Goal: Use online tool/utility: Utilize a website feature to perform a specific function

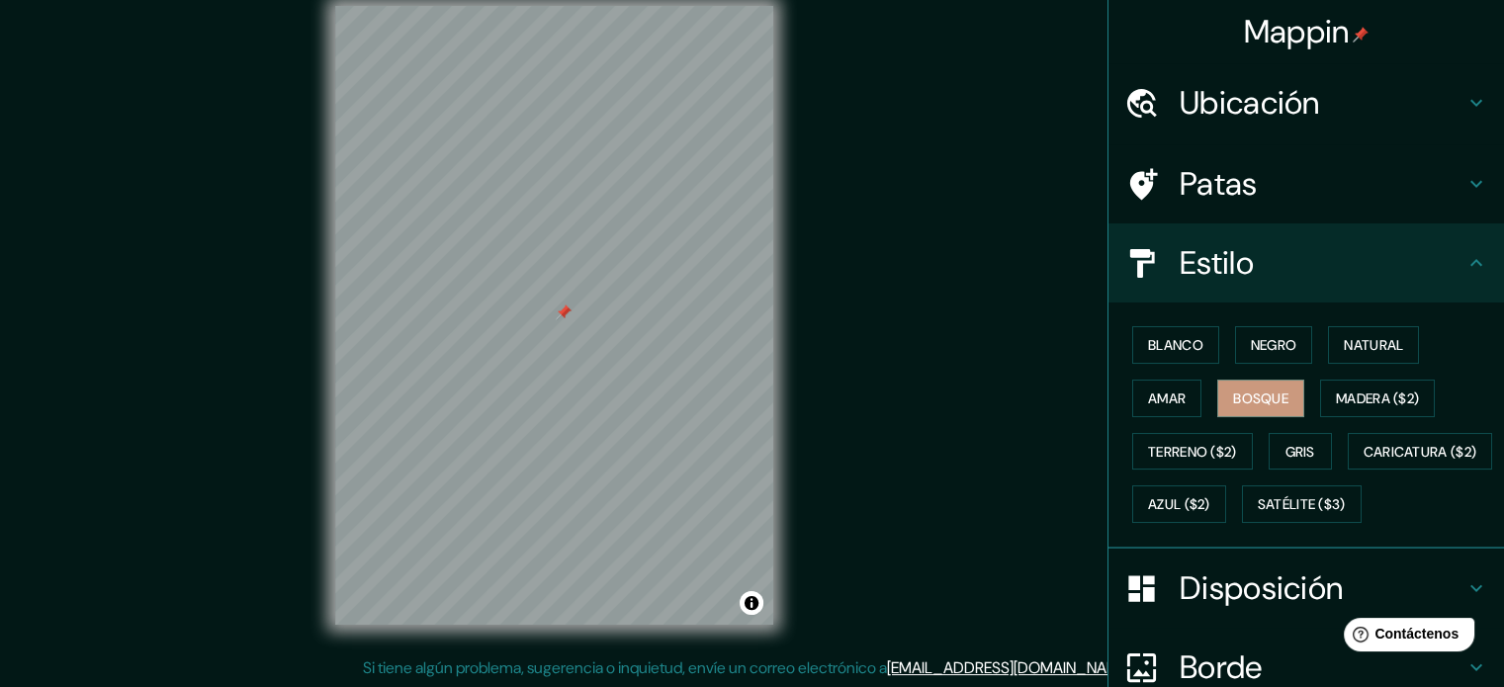
click at [1249, 116] on font "Ubicación" at bounding box center [1250, 103] width 140 height 42
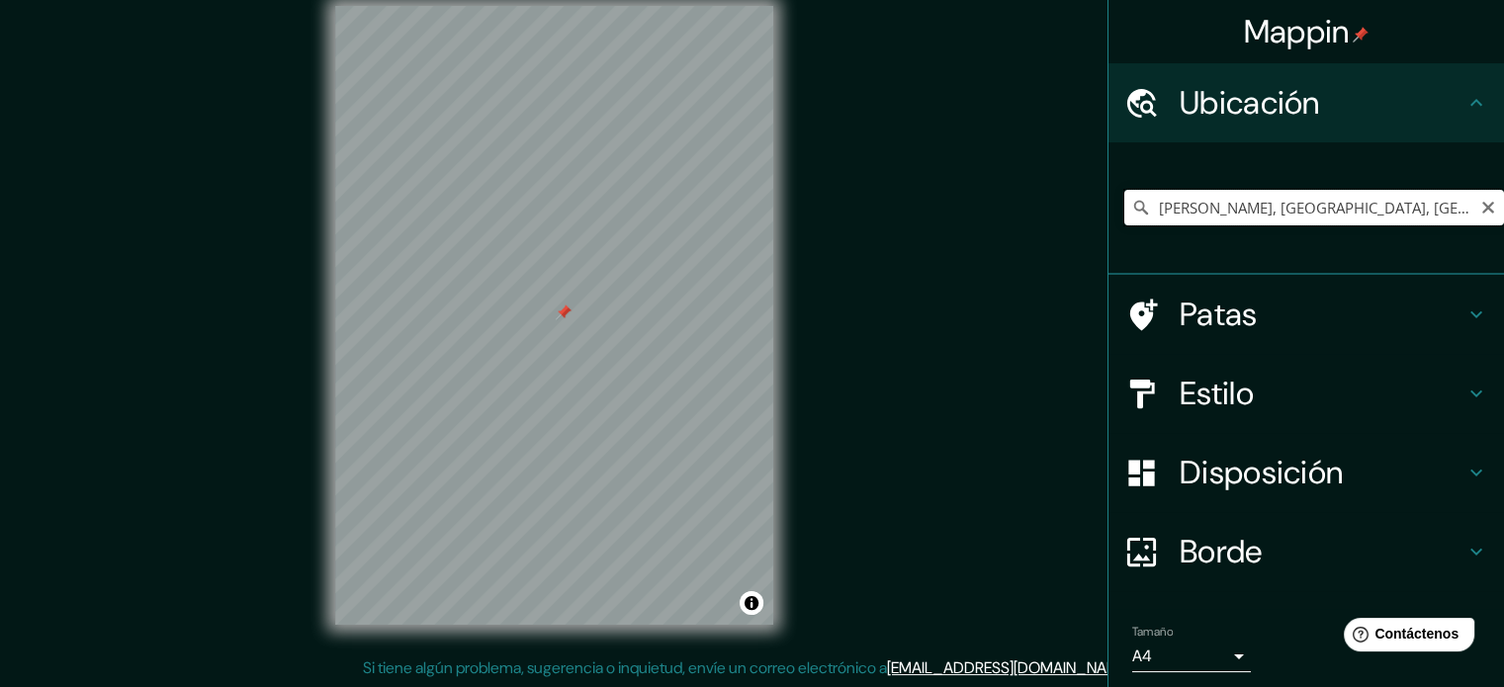
click at [1436, 209] on input "[PERSON_NAME], [GEOGRAPHIC_DATA], [GEOGRAPHIC_DATA], [GEOGRAPHIC_DATA]" at bounding box center [1315, 208] width 380 height 36
click at [1442, 201] on input "[PERSON_NAME], [GEOGRAPHIC_DATA], [GEOGRAPHIC_DATA], [GEOGRAPHIC_DATA]" at bounding box center [1315, 208] width 380 height 36
drag, startPoint x: 1442, startPoint y: 201, endPoint x: 1080, endPoint y: 220, distance: 362.5
click at [1080, 220] on div "Mappin Ubicación [PERSON_NAME], [GEOGRAPHIC_DATA], [GEOGRAPHIC_DATA], [GEOGRAPH…" at bounding box center [752, 331] width 1504 height 714
click at [1254, 319] on h4 "Patas" at bounding box center [1322, 315] width 285 height 40
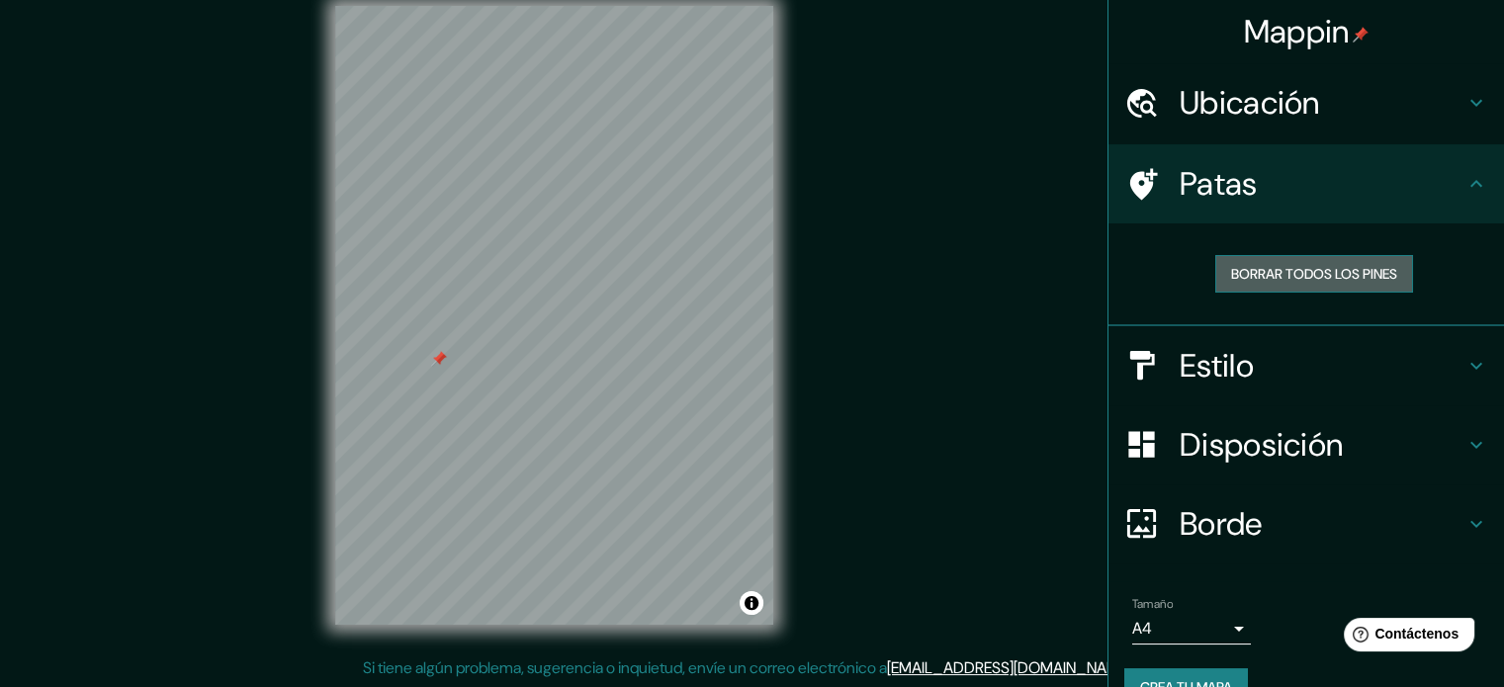
click at [1262, 273] on font "Borrar todos los pines" at bounding box center [1314, 274] width 166 height 18
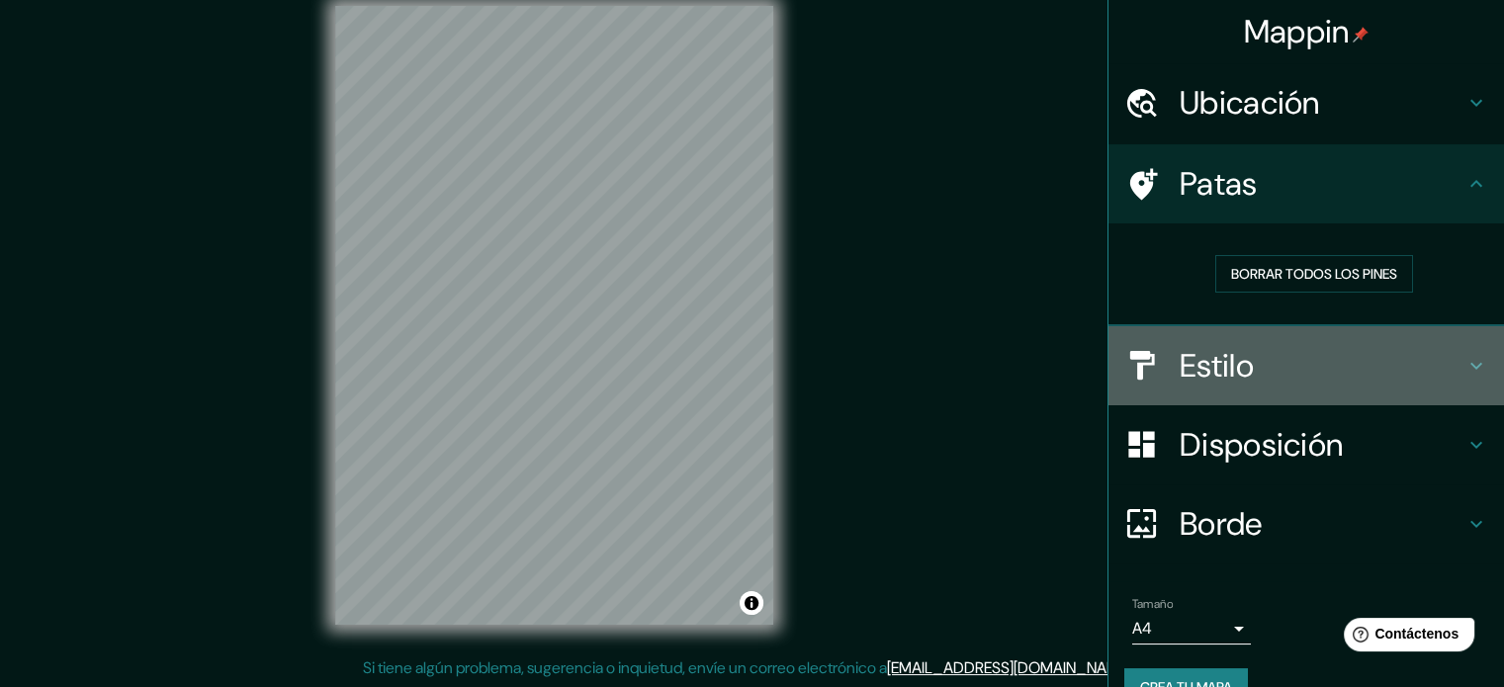
click at [1227, 359] on font "Estilo" at bounding box center [1217, 366] width 74 height 42
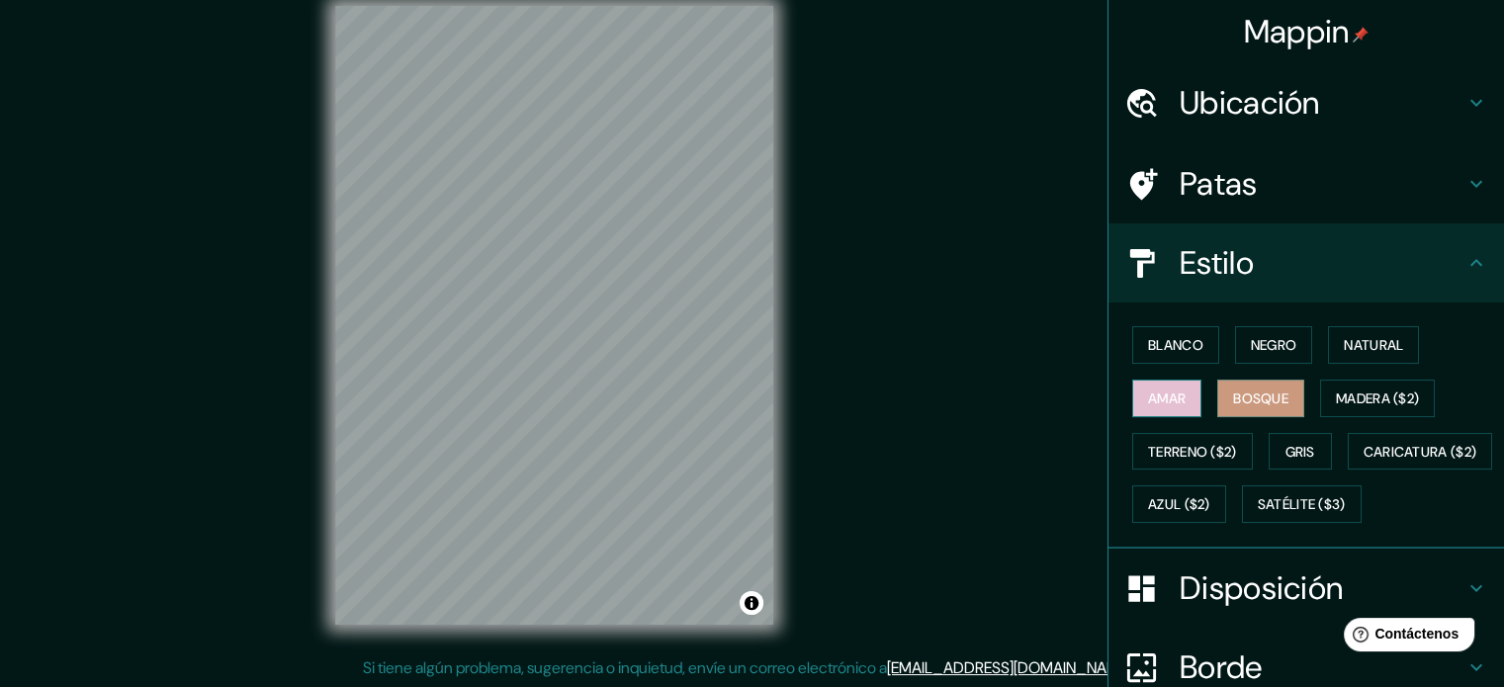
click at [1148, 392] on font "Amar" at bounding box center [1167, 399] width 38 height 18
click at [1167, 352] on font "Blanco" at bounding box center [1175, 345] width 55 height 18
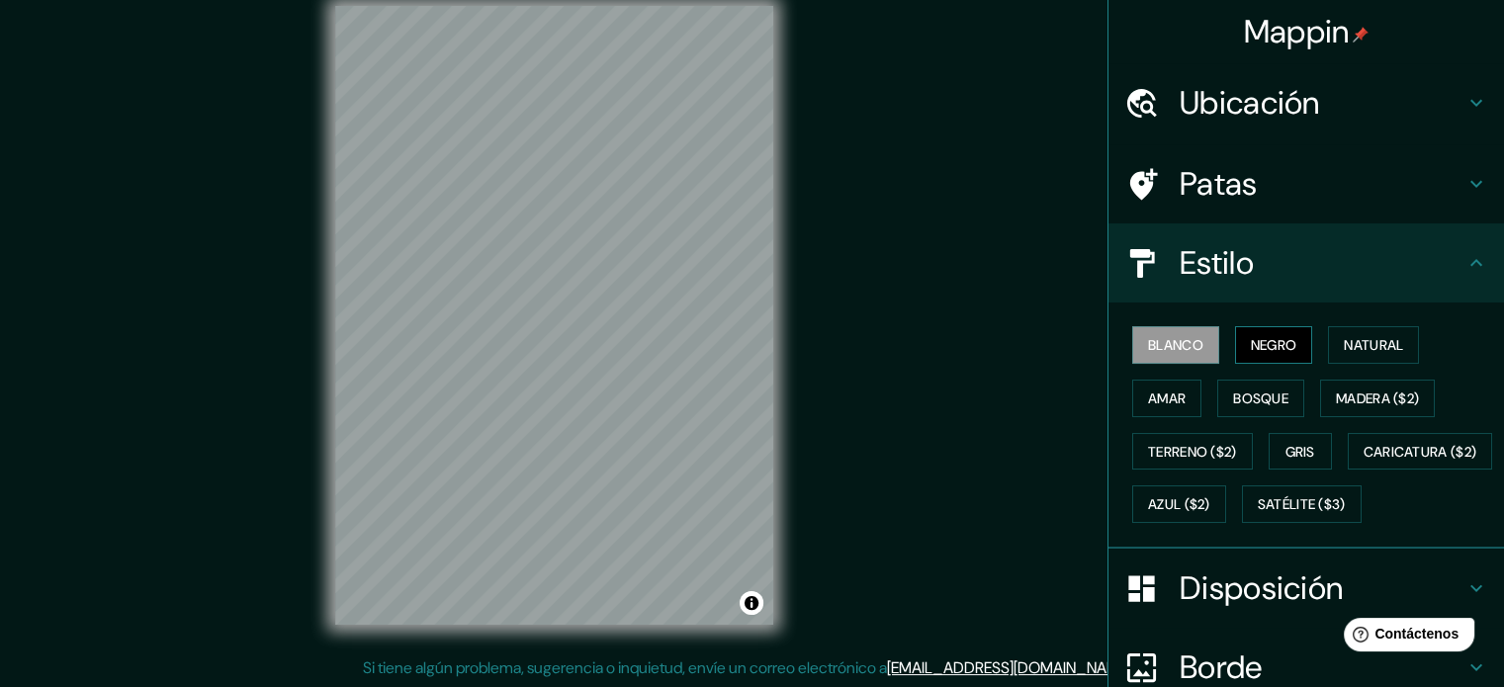
click at [1251, 334] on font "Negro" at bounding box center [1274, 345] width 46 height 26
click at [1256, 349] on font "Negro" at bounding box center [1274, 345] width 46 height 18
click at [1332, 347] on button "Natural" at bounding box center [1373, 345] width 91 height 38
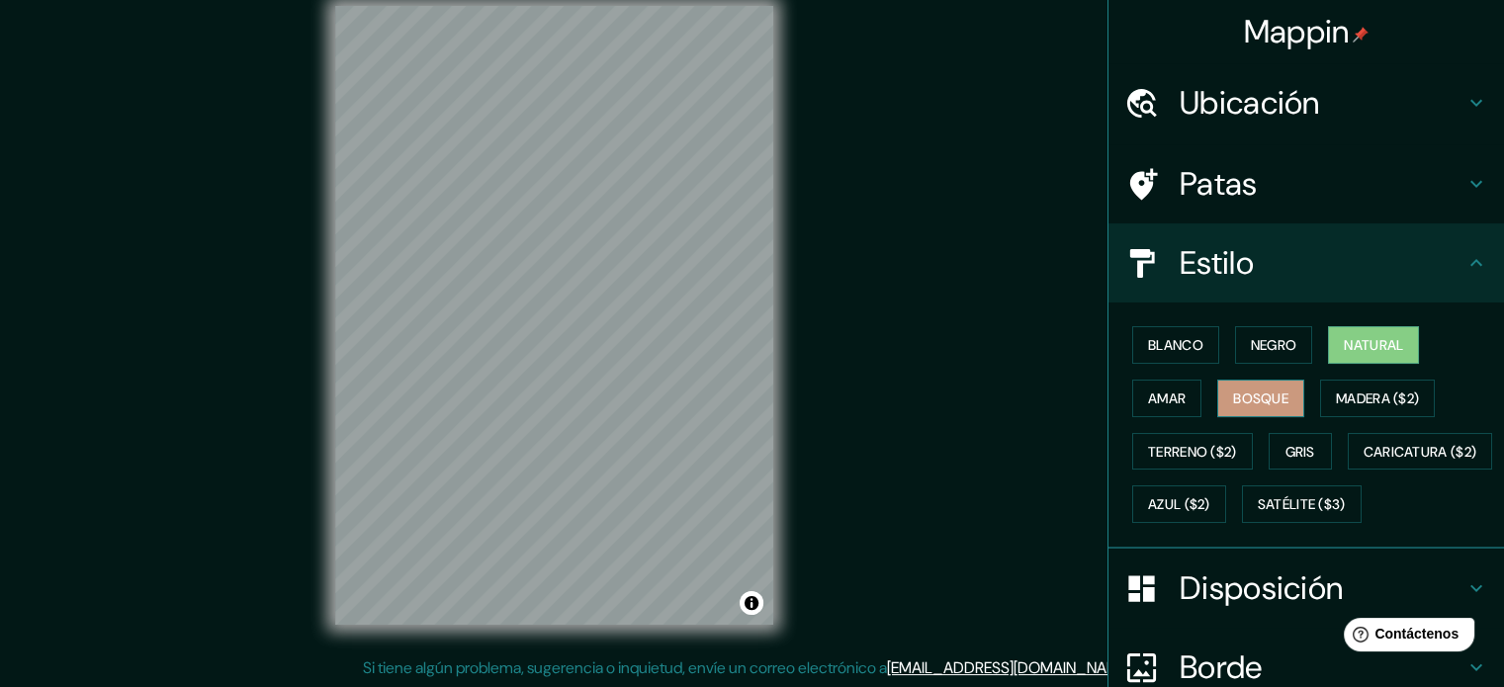
click at [1270, 399] on font "Bosque" at bounding box center [1260, 399] width 55 height 18
click at [1171, 406] on font "Amar" at bounding box center [1167, 399] width 38 height 18
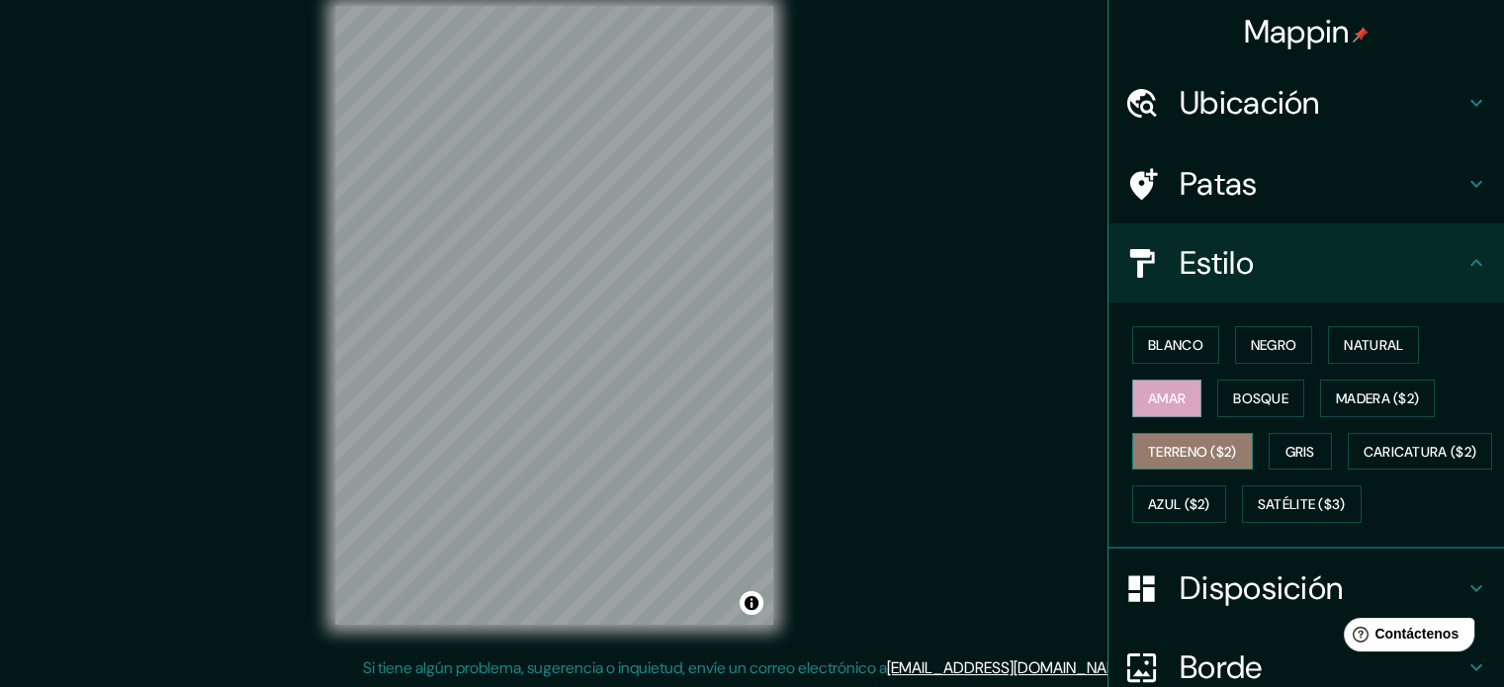
click at [1189, 451] on font "Terreno ($2)" at bounding box center [1192, 452] width 89 height 18
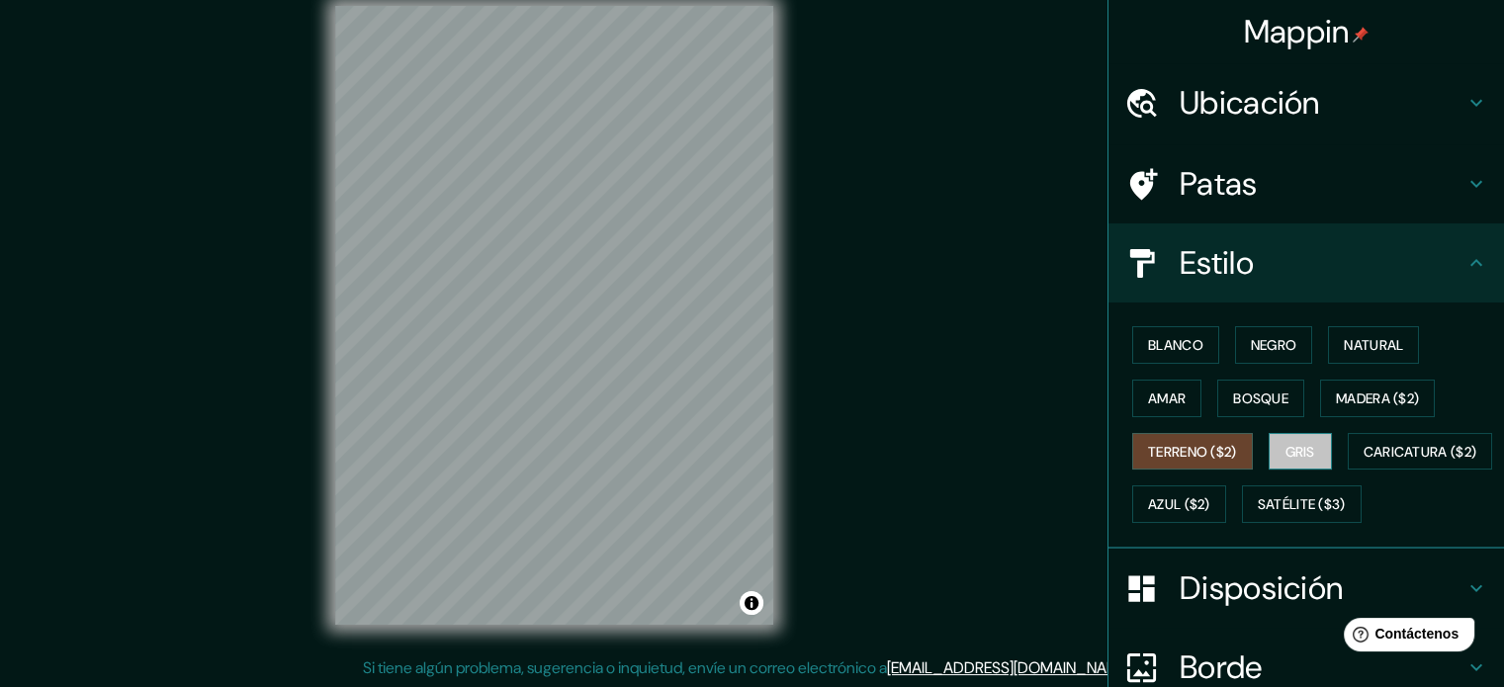
click at [1290, 443] on font "Gris" at bounding box center [1301, 452] width 30 height 18
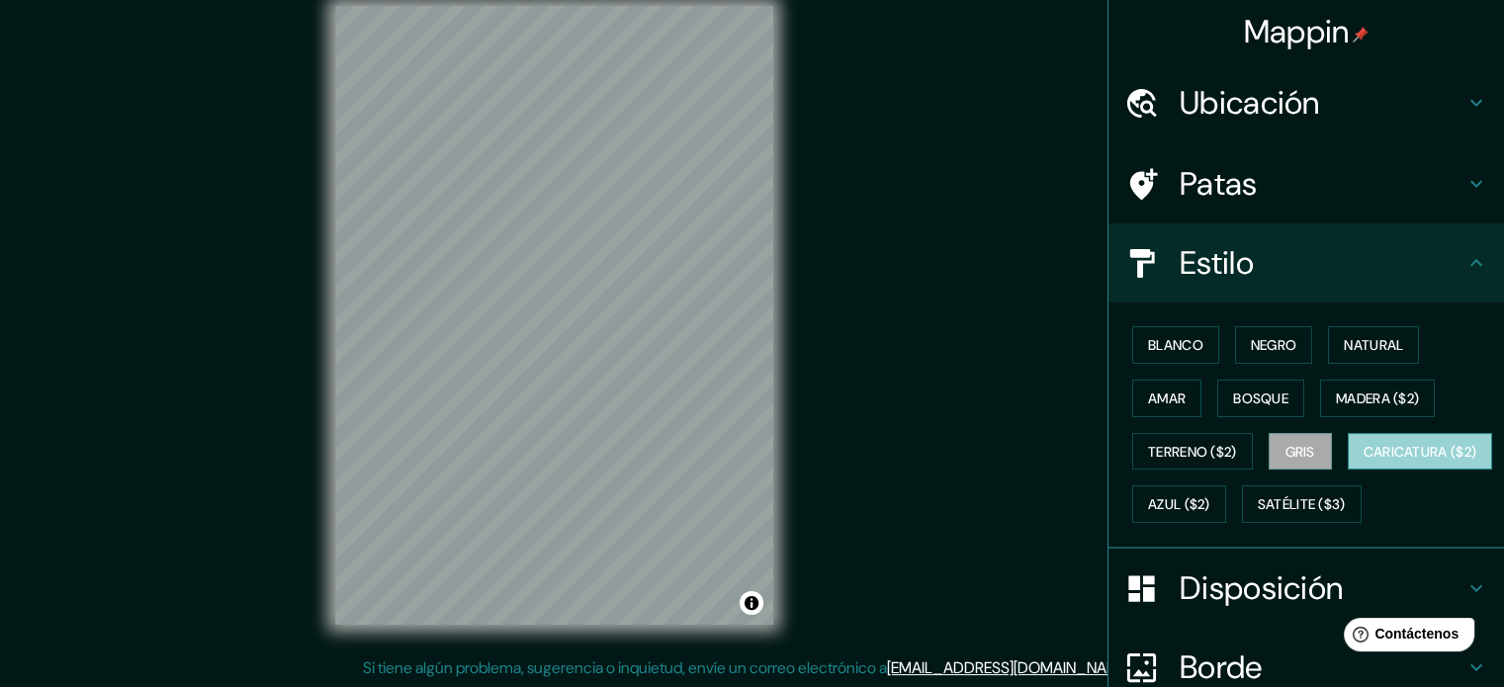
click at [1364, 461] on font "Caricatura ($2)" at bounding box center [1421, 452] width 114 height 18
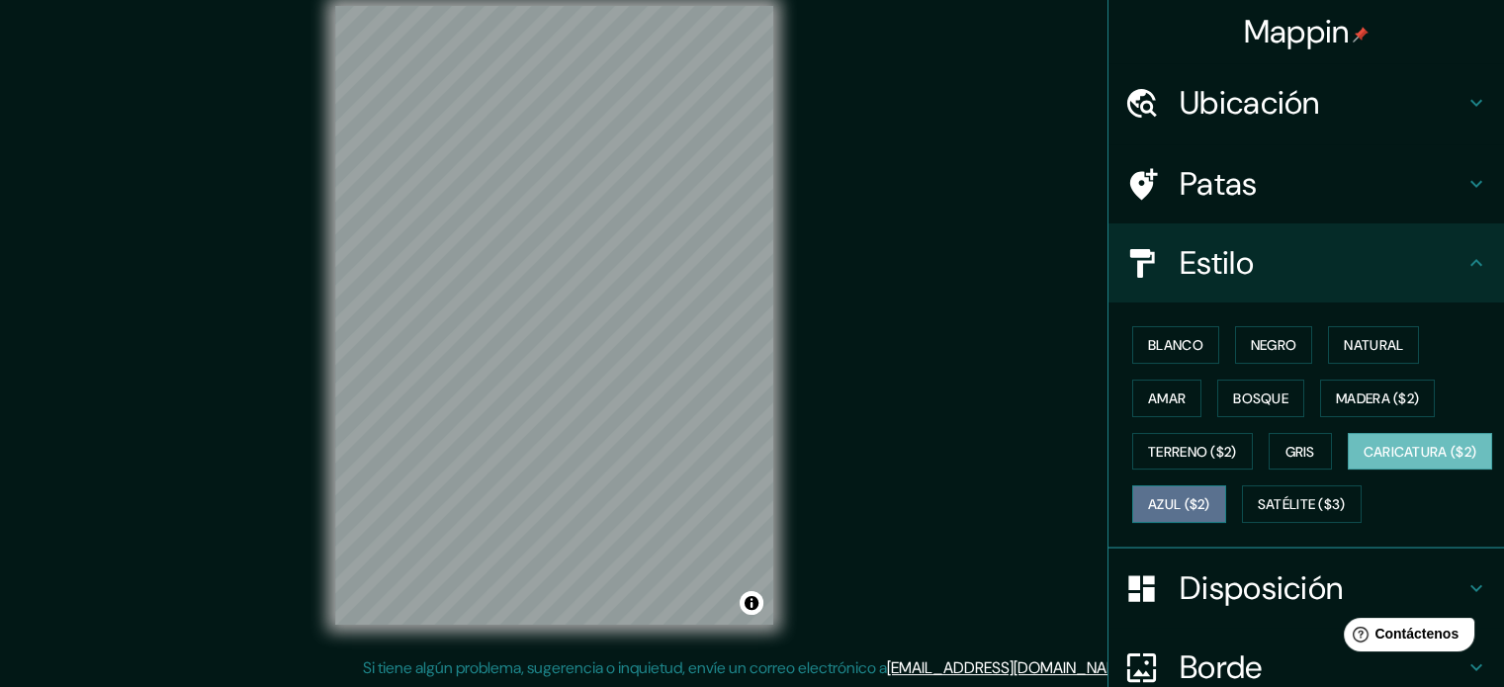
click at [1211, 508] on font "Azul ($2)" at bounding box center [1179, 506] width 62 height 18
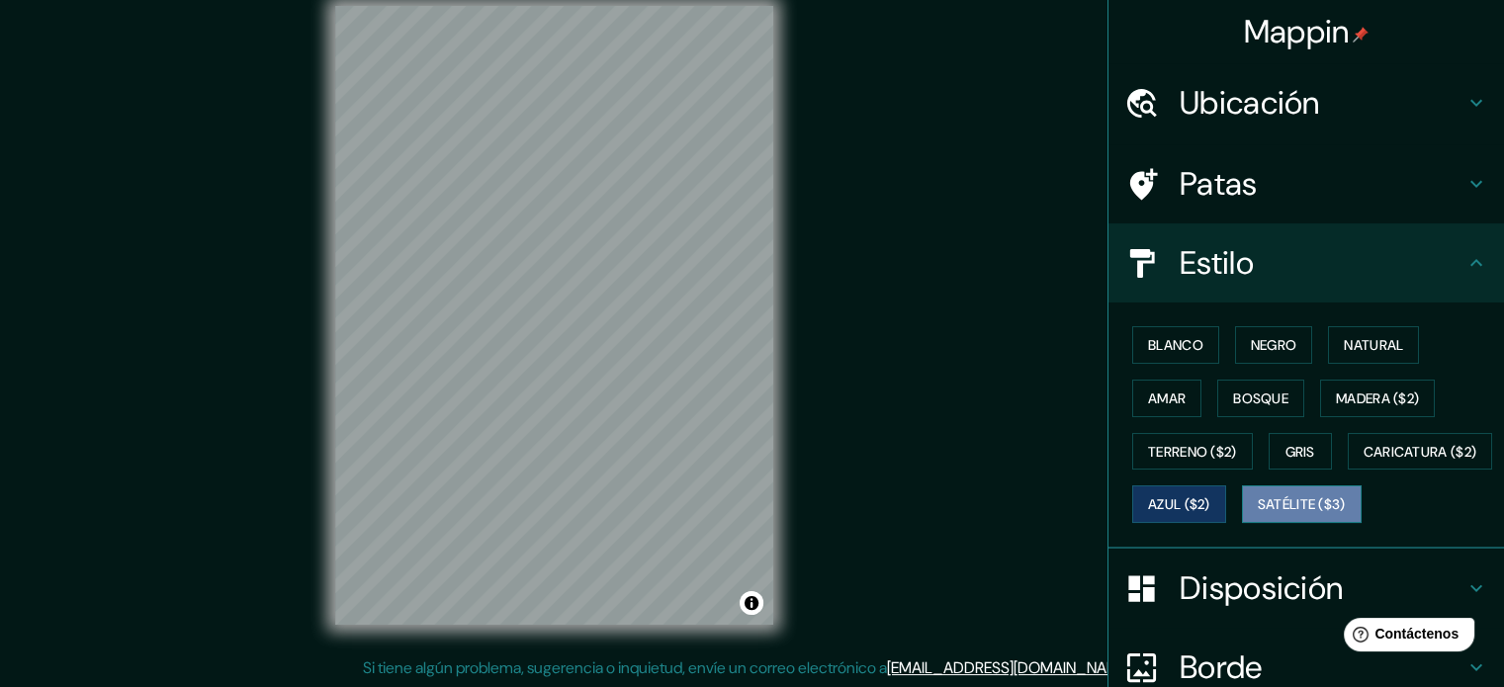
click at [1258, 514] on font "Satélite ($3)" at bounding box center [1302, 506] width 88 height 18
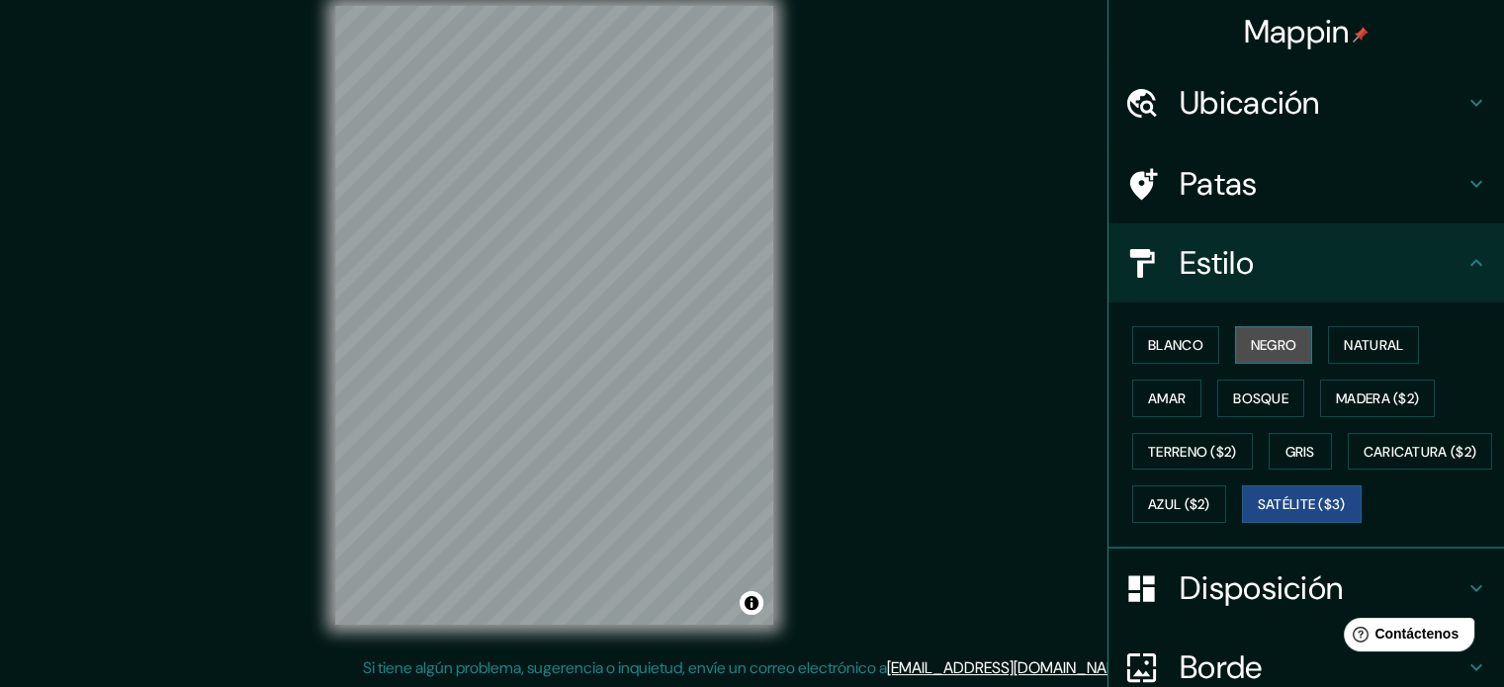
click at [1266, 341] on font "Negro" at bounding box center [1274, 345] width 46 height 18
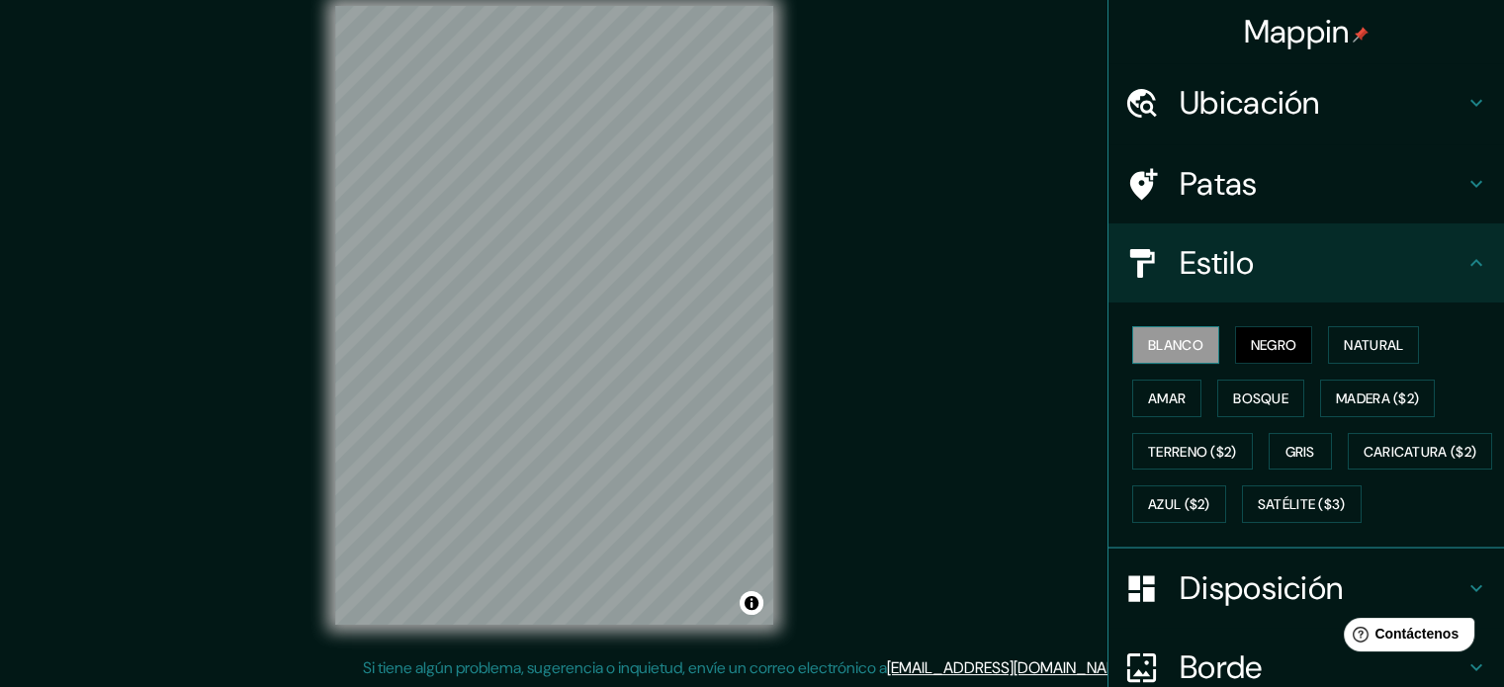
click at [1200, 350] on button "Blanco" at bounding box center [1175, 345] width 87 height 38
